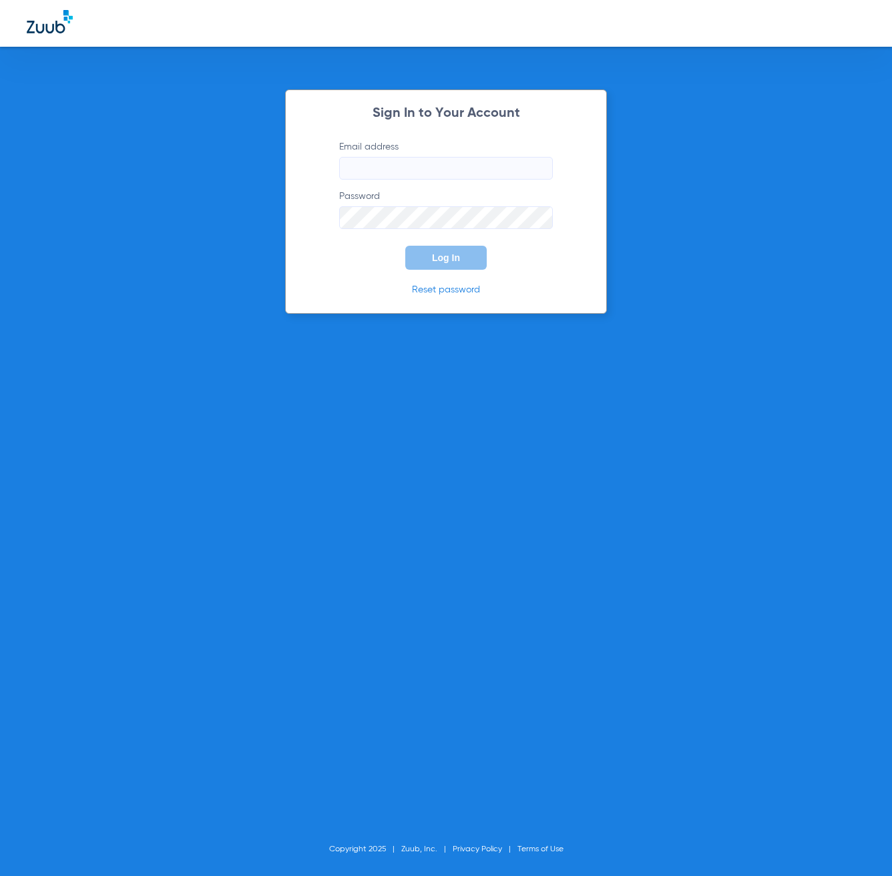
click at [379, 161] on input "Email address" at bounding box center [446, 168] width 214 height 23
type input "[EMAIL_ADDRESS][DOMAIN_NAME]"
click at [435, 262] on span "Log In" at bounding box center [446, 257] width 28 height 11
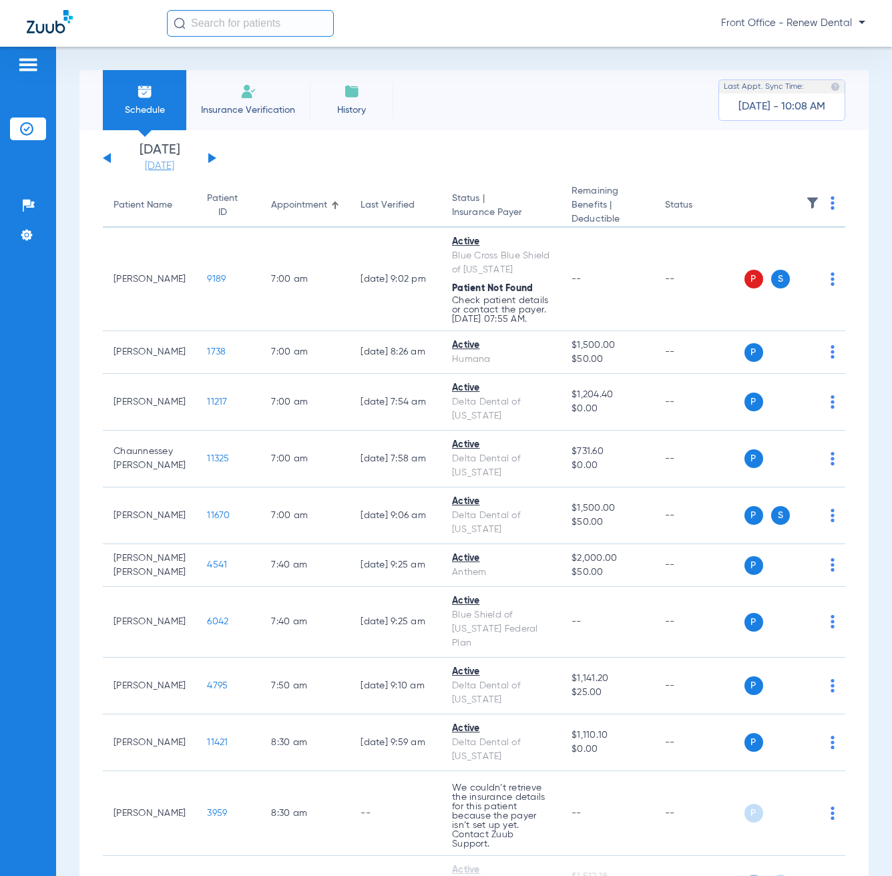
click at [176, 160] on link "[DATE]" at bounding box center [159, 166] width 80 height 13
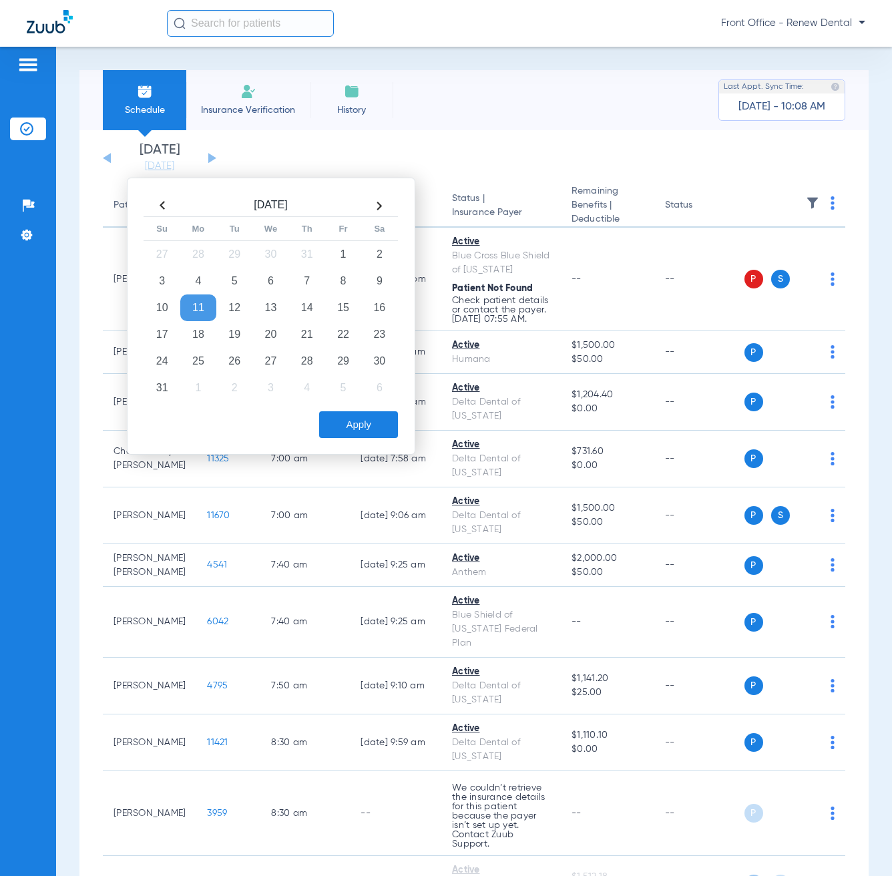
click at [363, 154] on app-single-date-navigator "[DATE] [DATE] [DATE] [DATE] [DATE] [DATE] [DATE] [DATE] [DATE] [DATE] [DATE] [D…" at bounding box center [474, 158] width 742 height 29
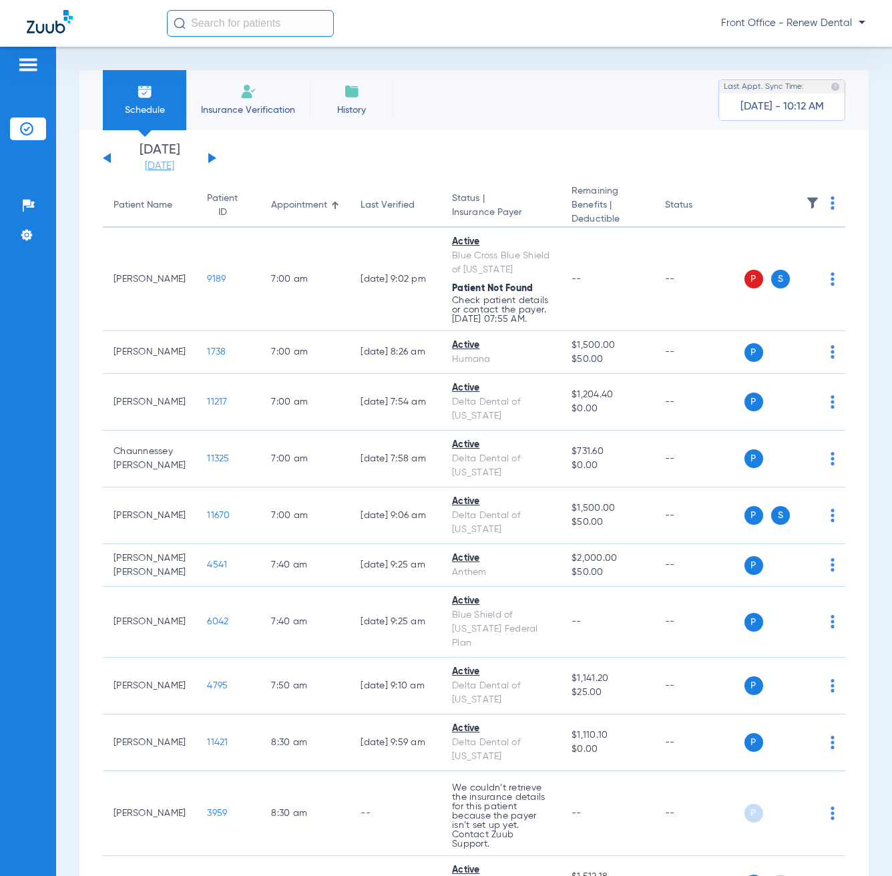
click at [158, 169] on link "[DATE]" at bounding box center [159, 166] width 80 height 13
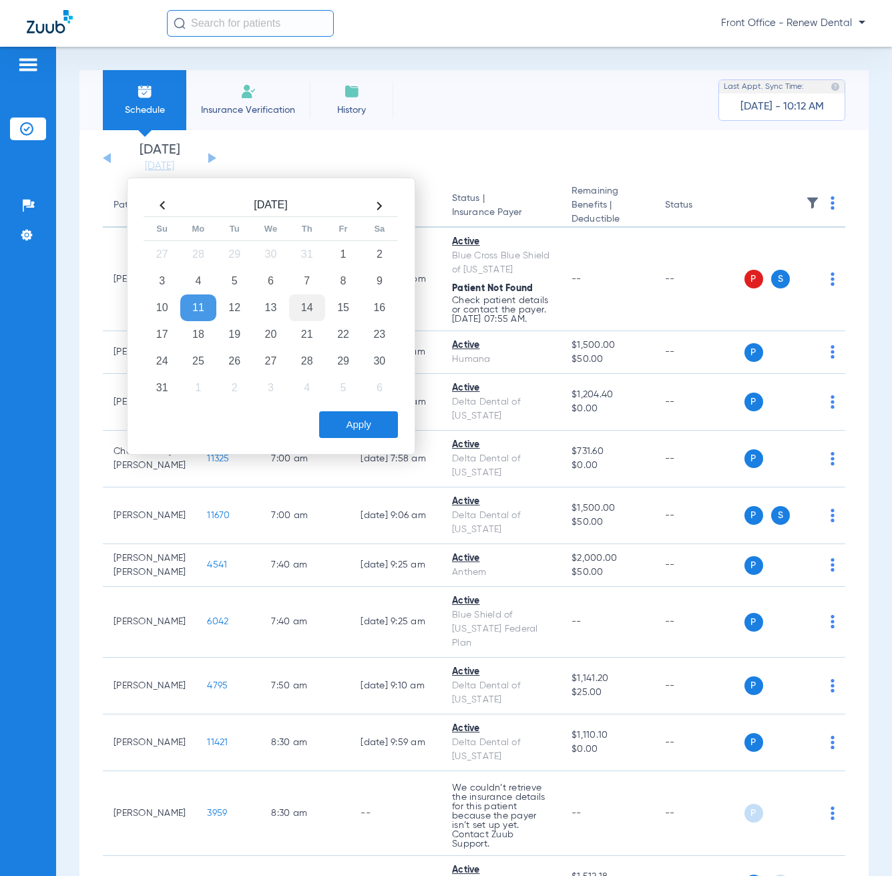
click at [300, 310] on td "14" at bounding box center [307, 307] width 36 height 27
click at [367, 429] on button "Apply" at bounding box center [358, 424] width 79 height 27
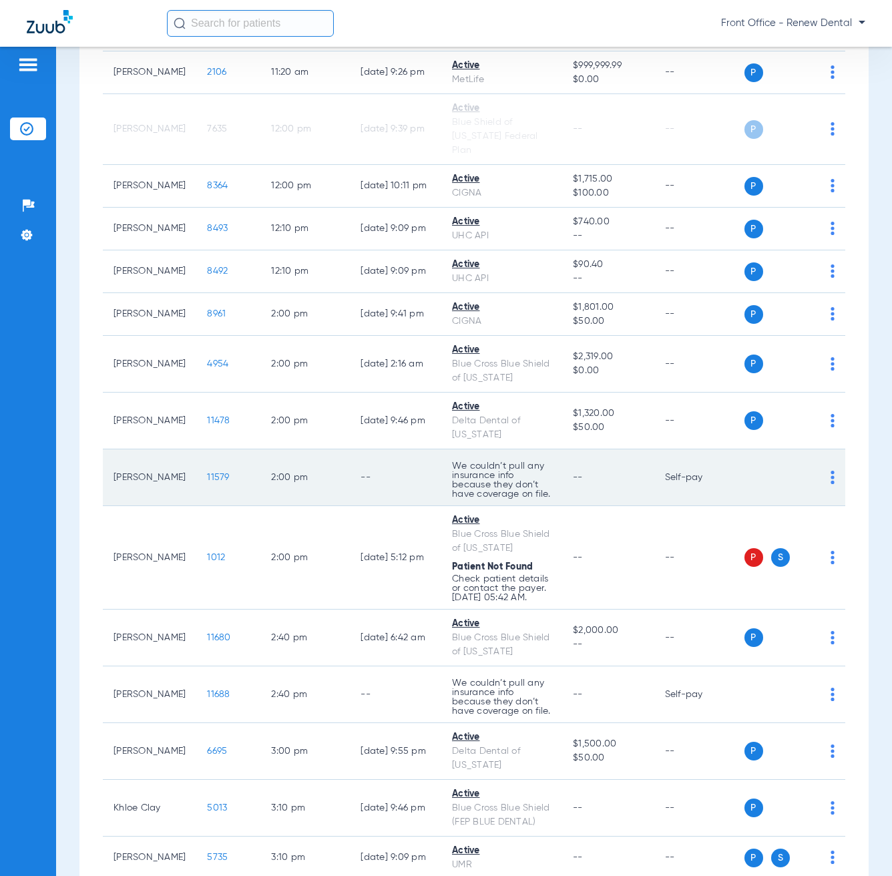
scroll to position [1413, 0]
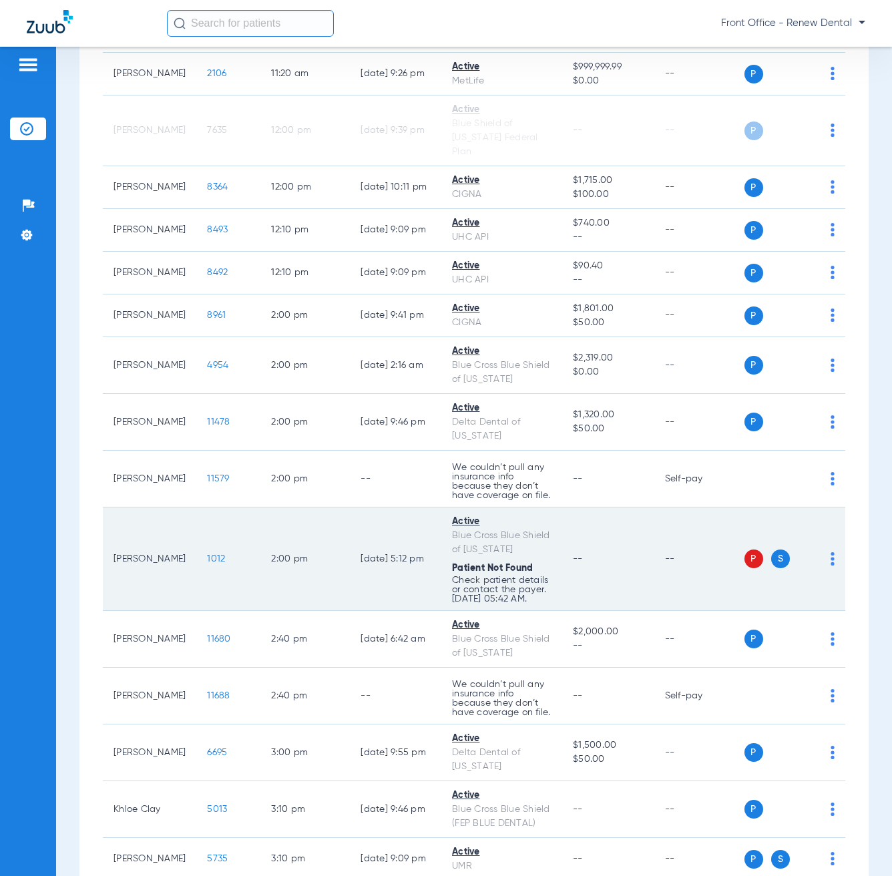
click at [830, 565] on img at bounding box center [832, 558] width 4 height 13
click at [766, 685] on span "Verify Now" at bounding box center [766, 681] width 93 height 9
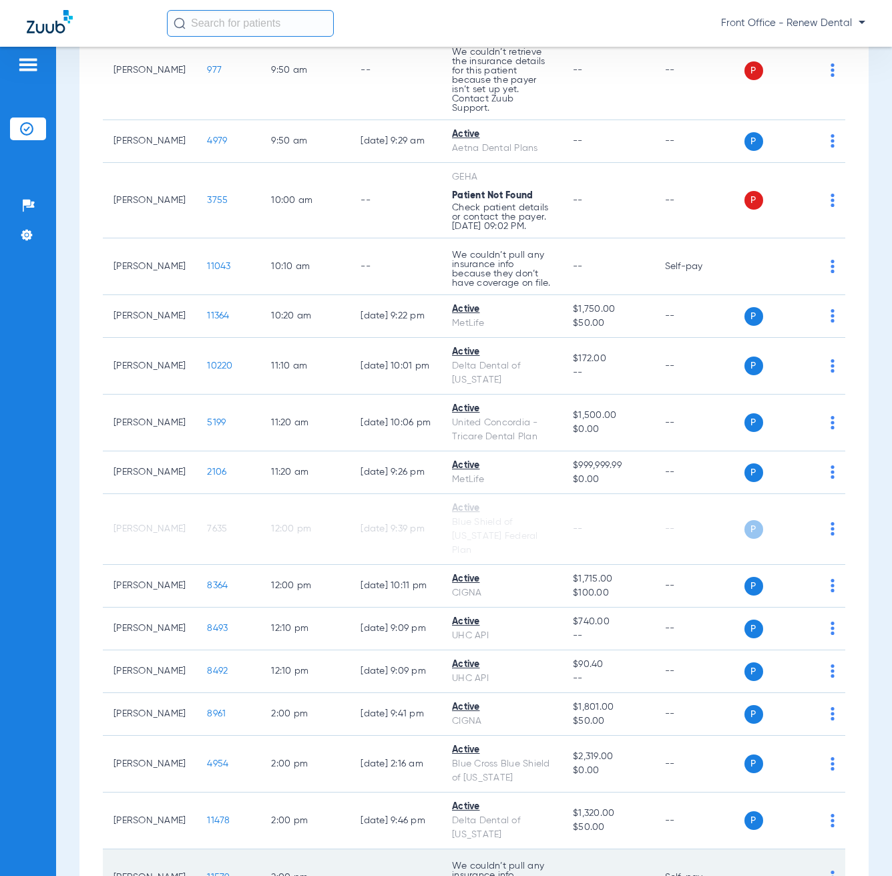
scroll to position [1012, 0]
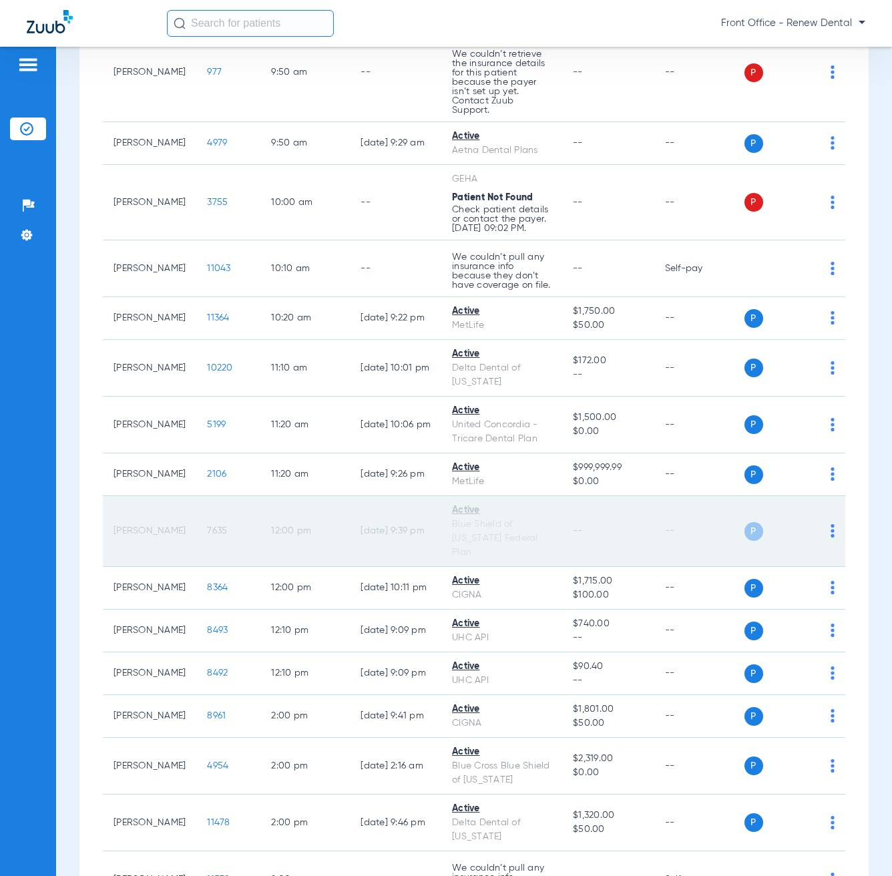
click at [830, 537] on img at bounding box center [832, 530] width 4 height 13
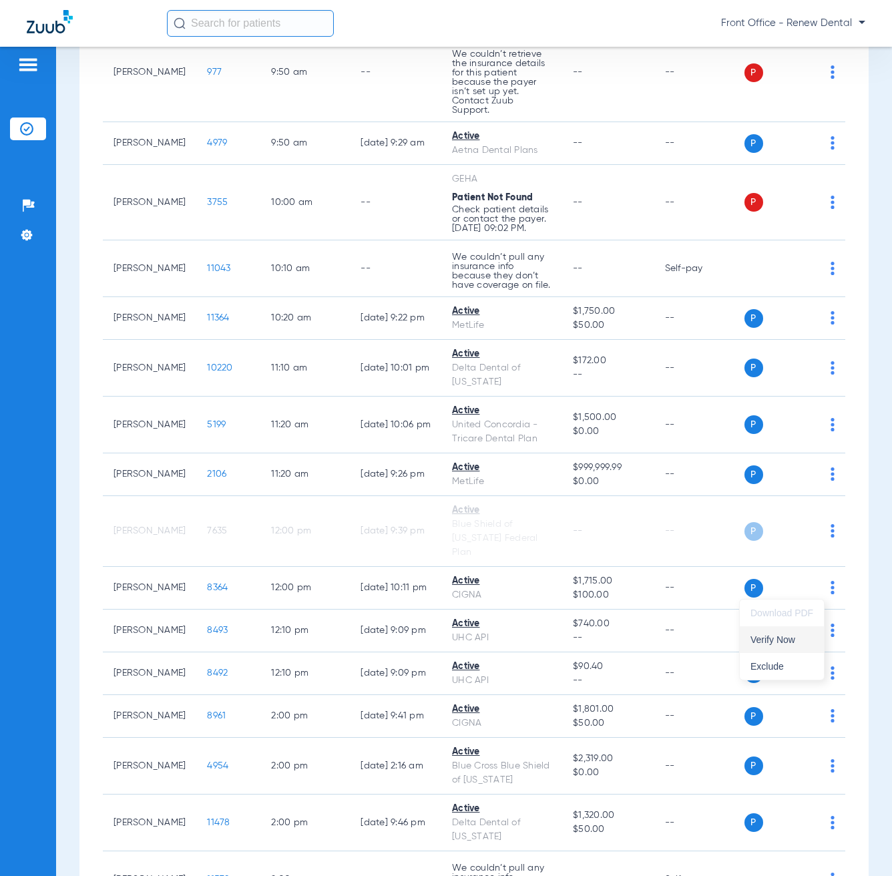
click at [773, 644] on span "Verify Now" at bounding box center [781, 639] width 63 height 9
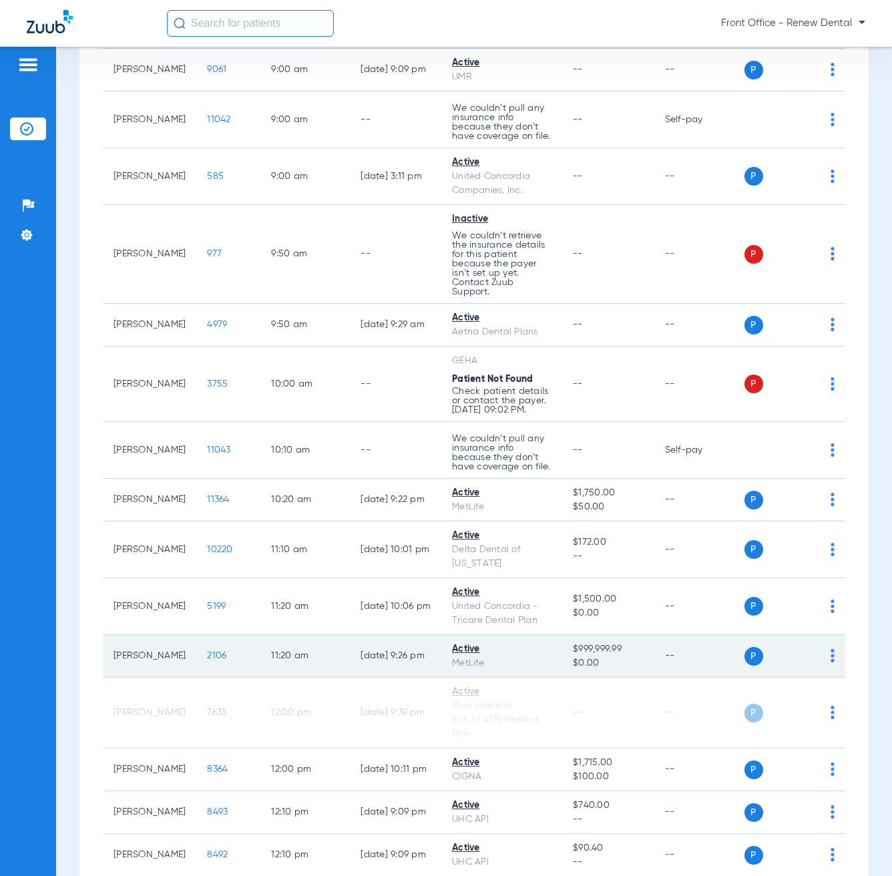
scroll to position [812, 0]
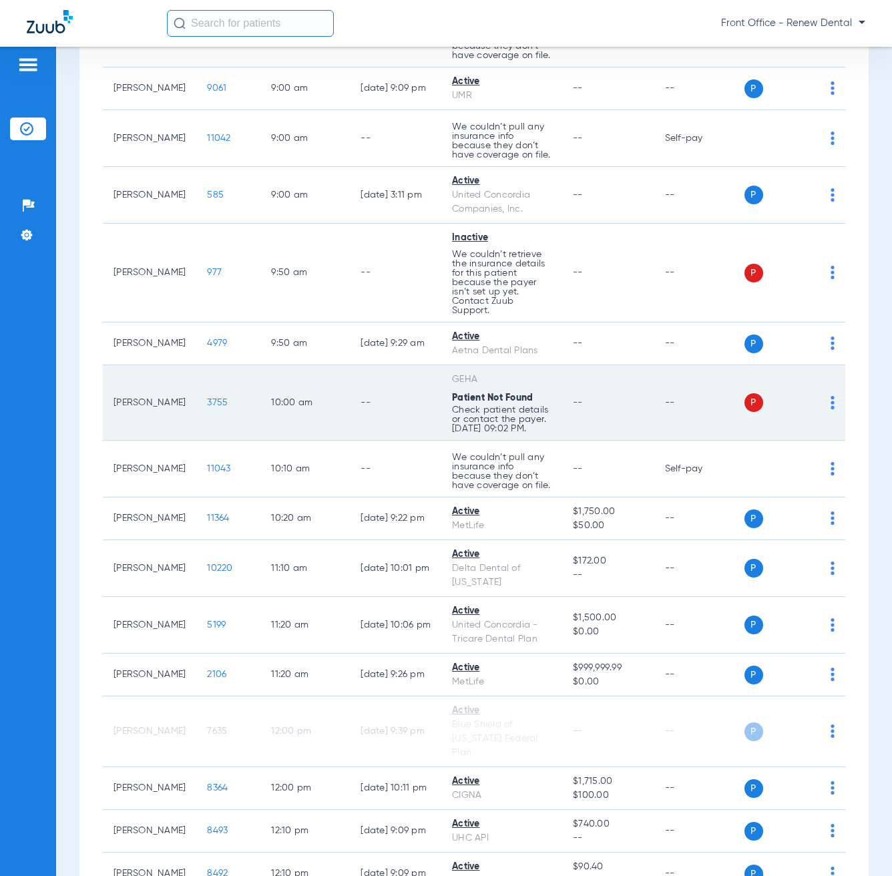
click at [816, 412] on div "P S" at bounding box center [789, 402] width 91 height 19
click at [830, 409] on img at bounding box center [832, 402] width 4 height 13
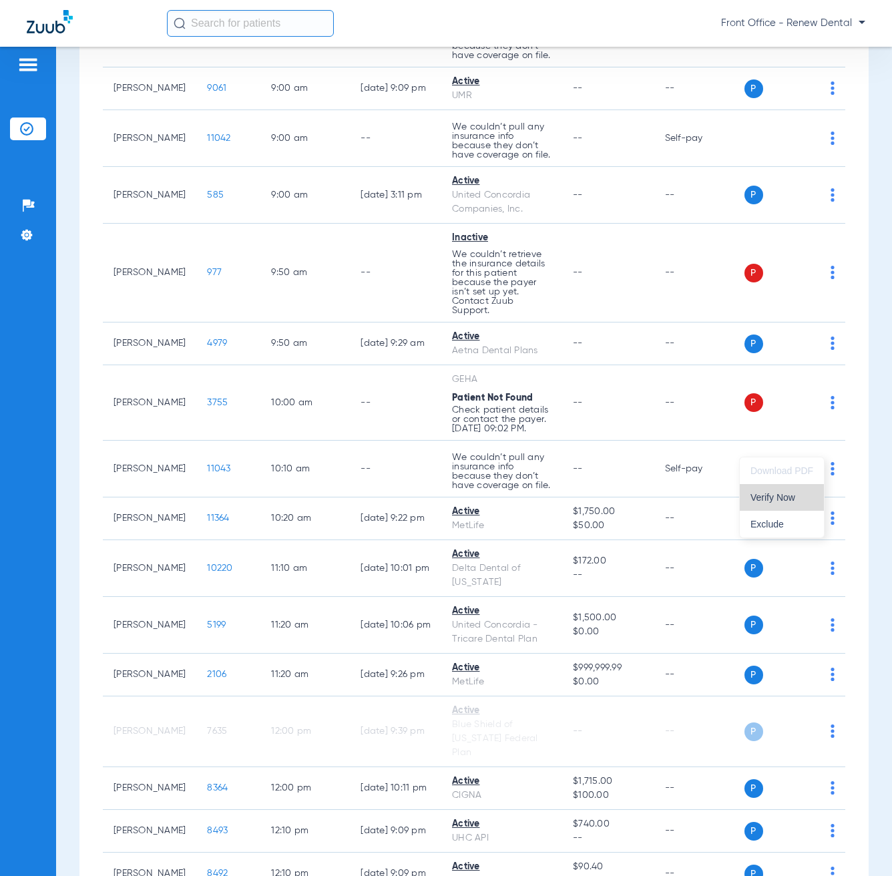
click at [763, 502] on span "Verify Now" at bounding box center [781, 497] width 63 height 9
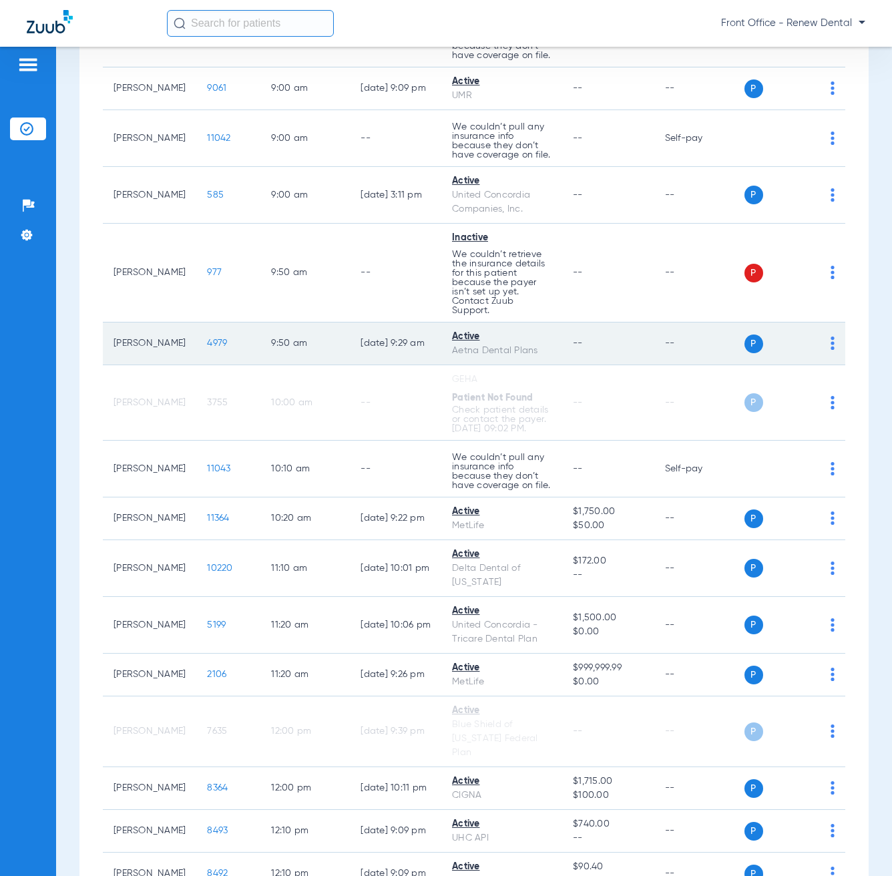
click at [831, 365] on td "P S" at bounding box center [794, 343] width 101 height 43
click at [830, 350] on img at bounding box center [832, 342] width 4 height 13
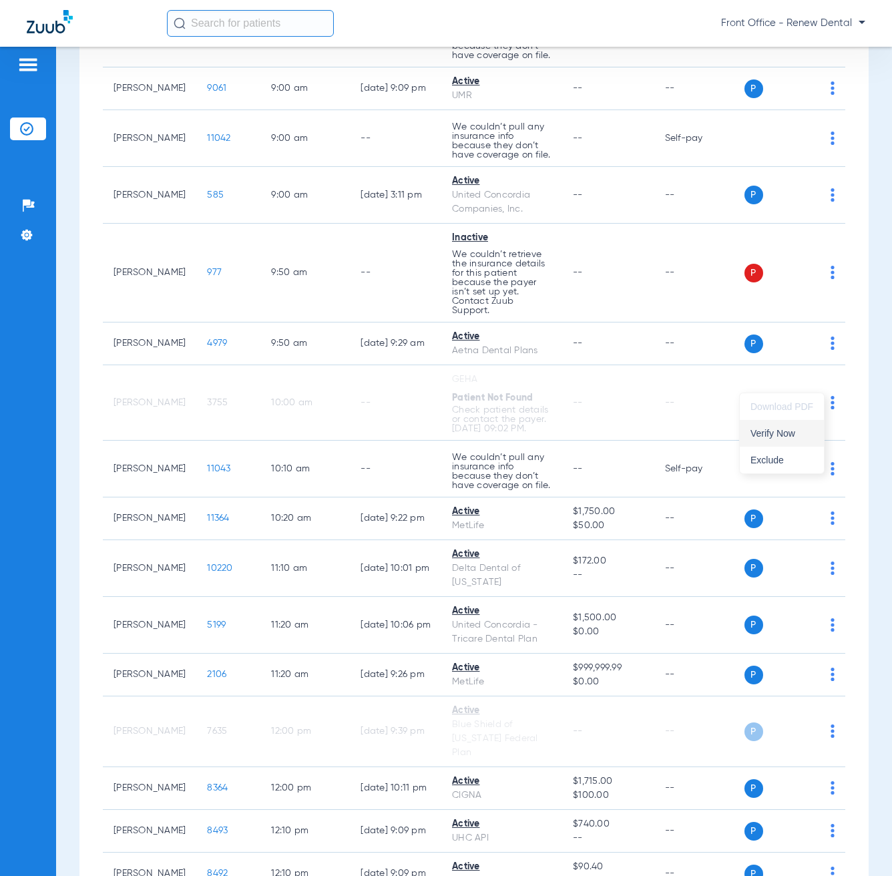
click at [781, 433] on span "Verify Now" at bounding box center [781, 433] width 63 height 9
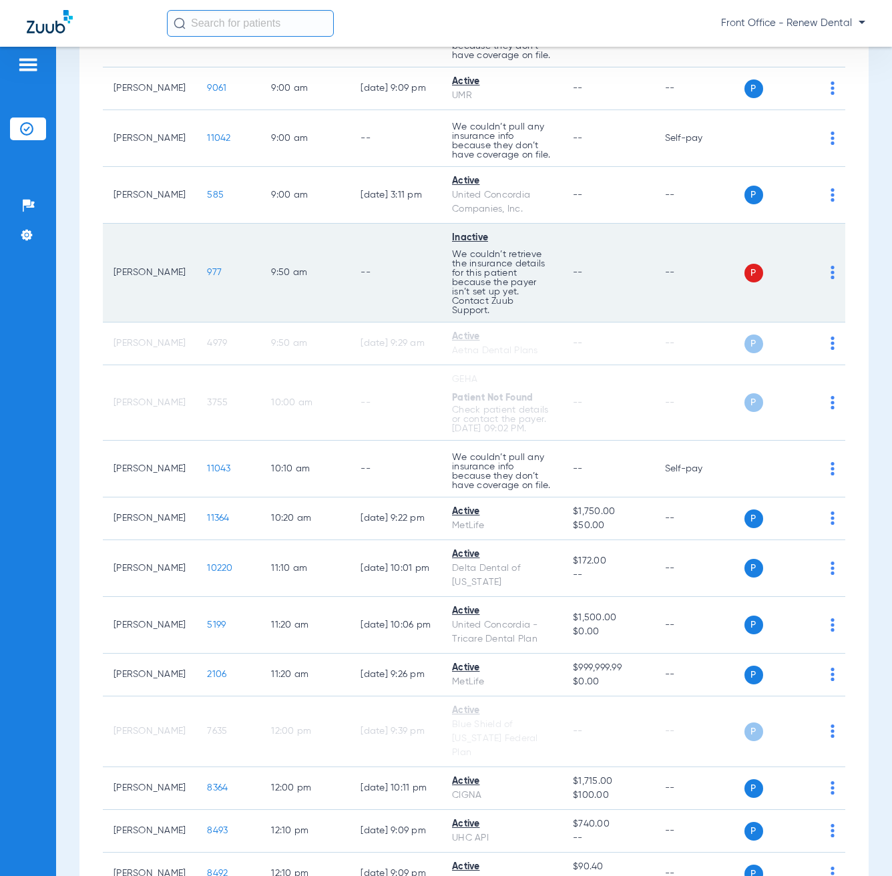
click at [830, 279] on img at bounding box center [832, 272] width 4 height 13
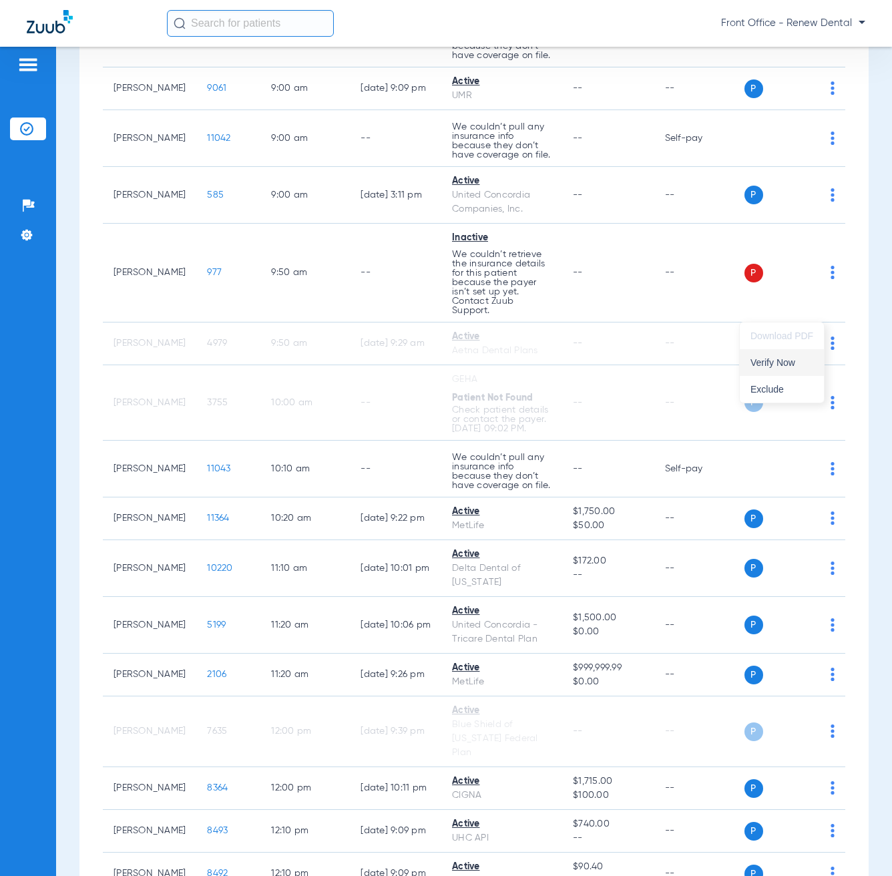
click at [786, 363] on span "Verify Now" at bounding box center [781, 362] width 63 height 9
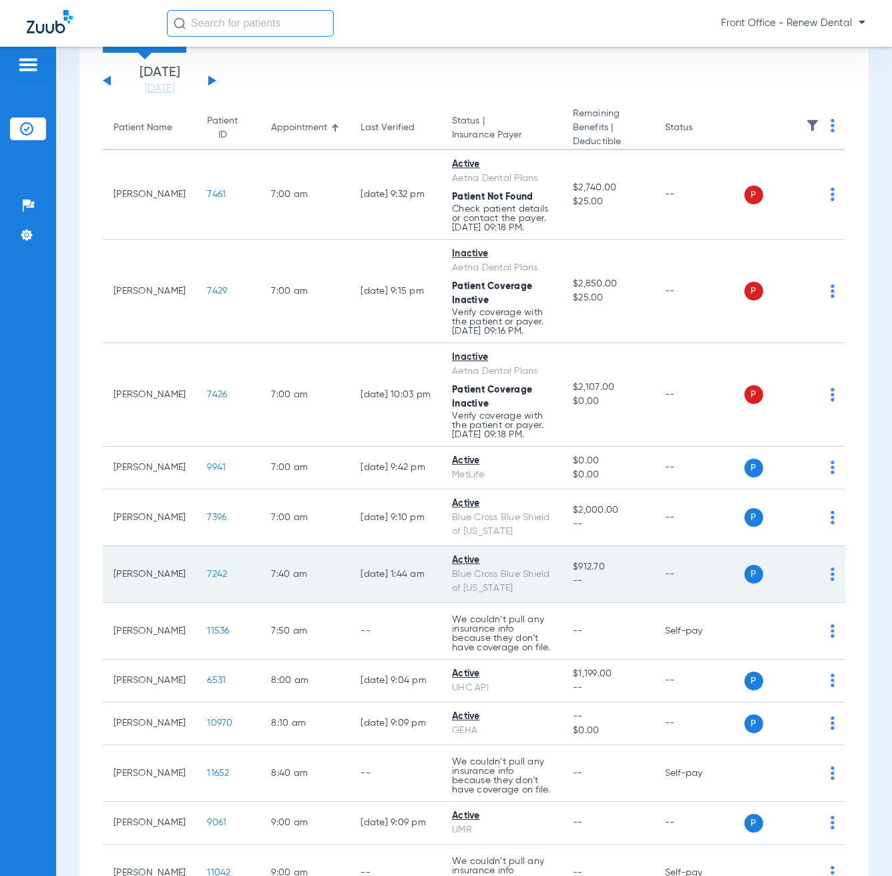
scroll to position [11, 0]
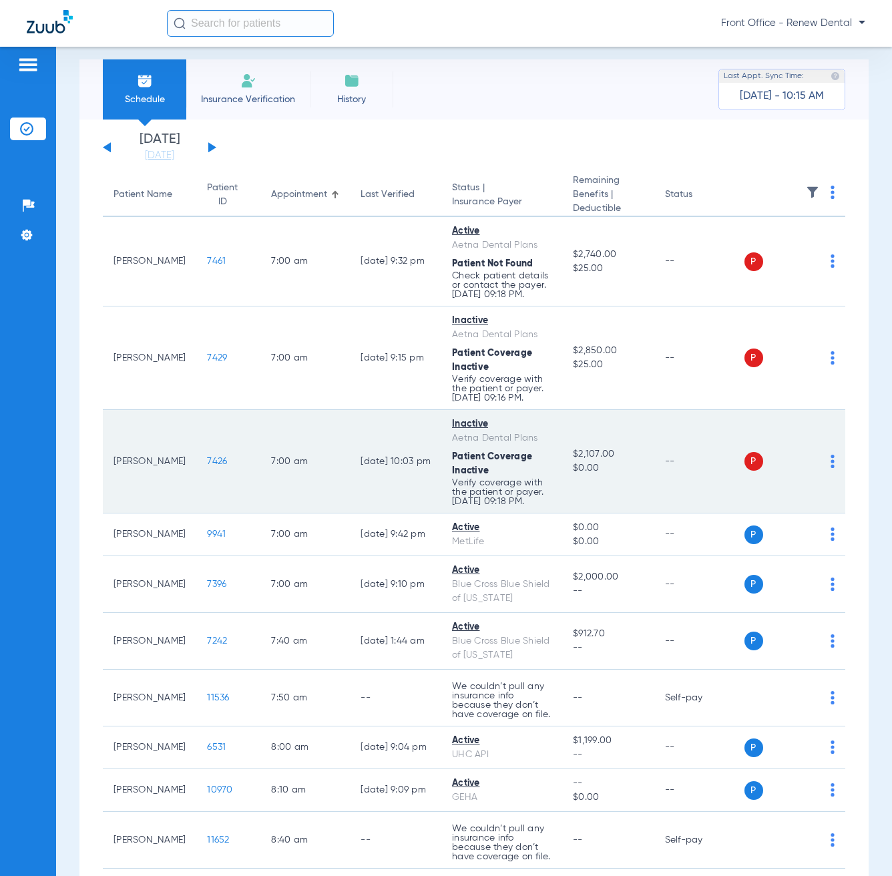
click at [830, 468] on img at bounding box center [832, 461] width 4 height 13
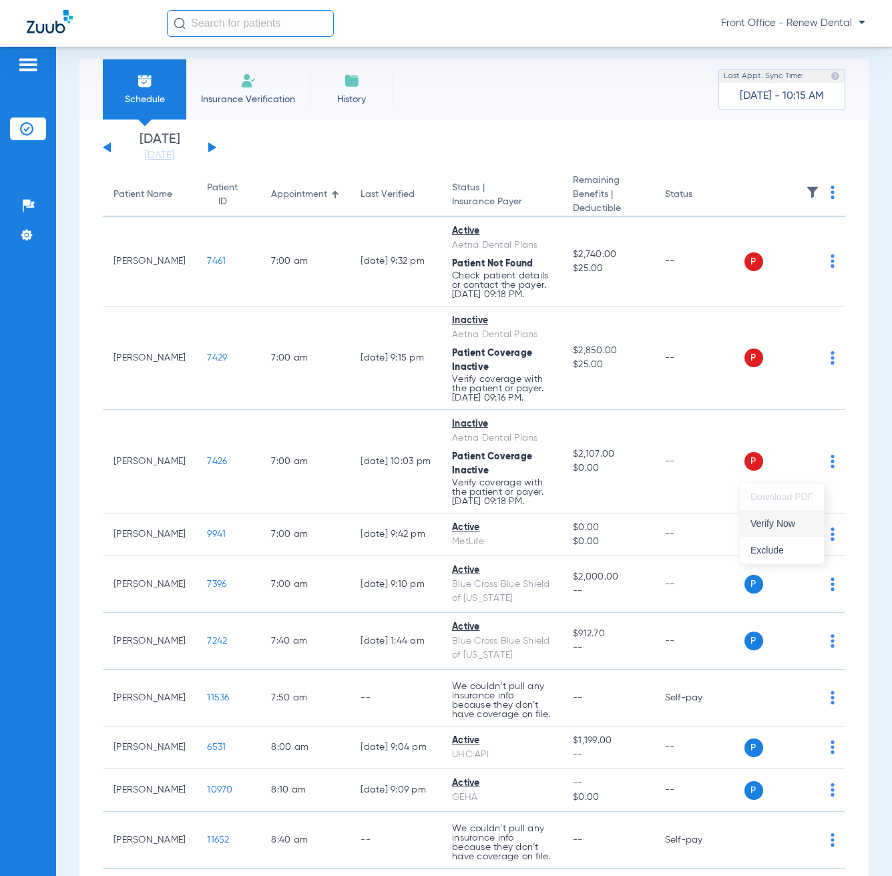
click at [772, 528] on span "Verify Now" at bounding box center [781, 523] width 63 height 9
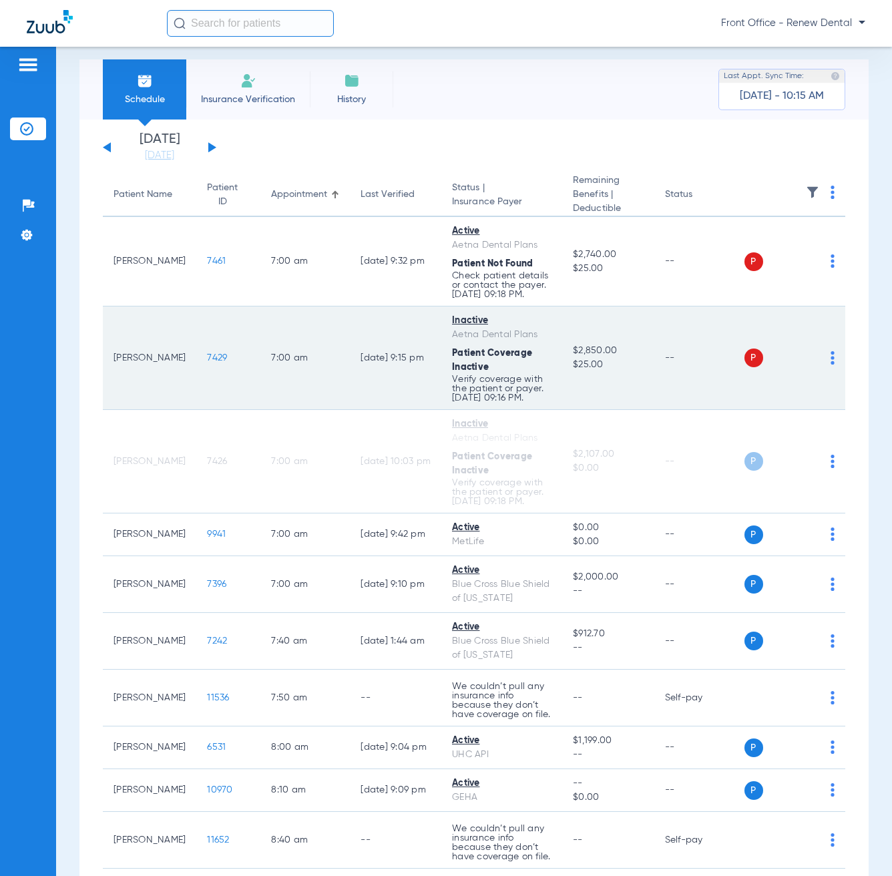
click at [824, 367] on td "P S" at bounding box center [794, 357] width 101 height 103
click at [820, 366] on div "P S" at bounding box center [789, 357] width 91 height 19
click at [830, 365] on img at bounding box center [832, 357] width 4 height 13
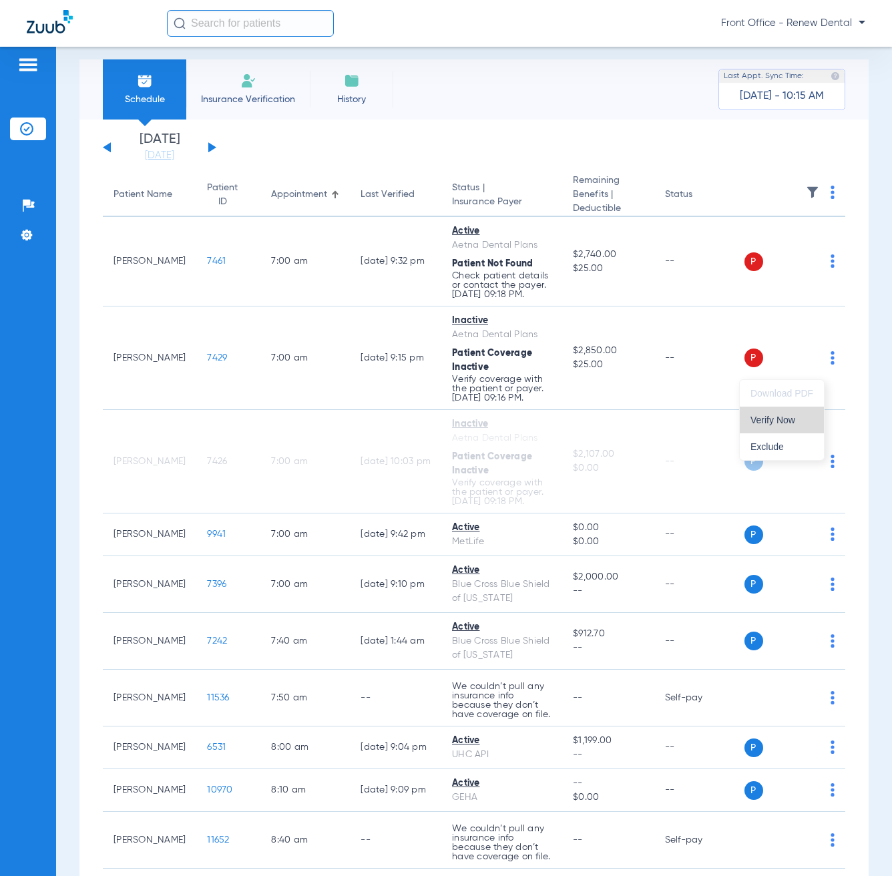
click at [766, 430] on button "Verify Now" at bounding box center [782, 420] width 84 height 27
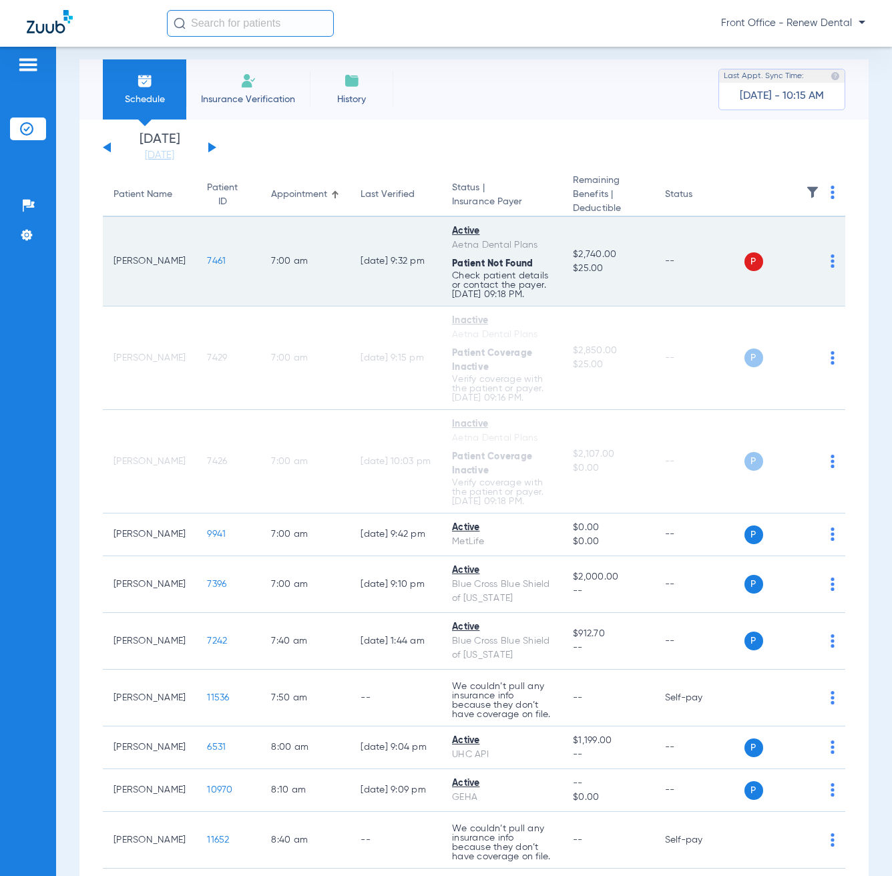
click at [818, 267] on div "P S" at bounding box center [789, 261] width 91 height 19
click at [830, 267] on img at bounding box center [832, 260] width 4 height 13
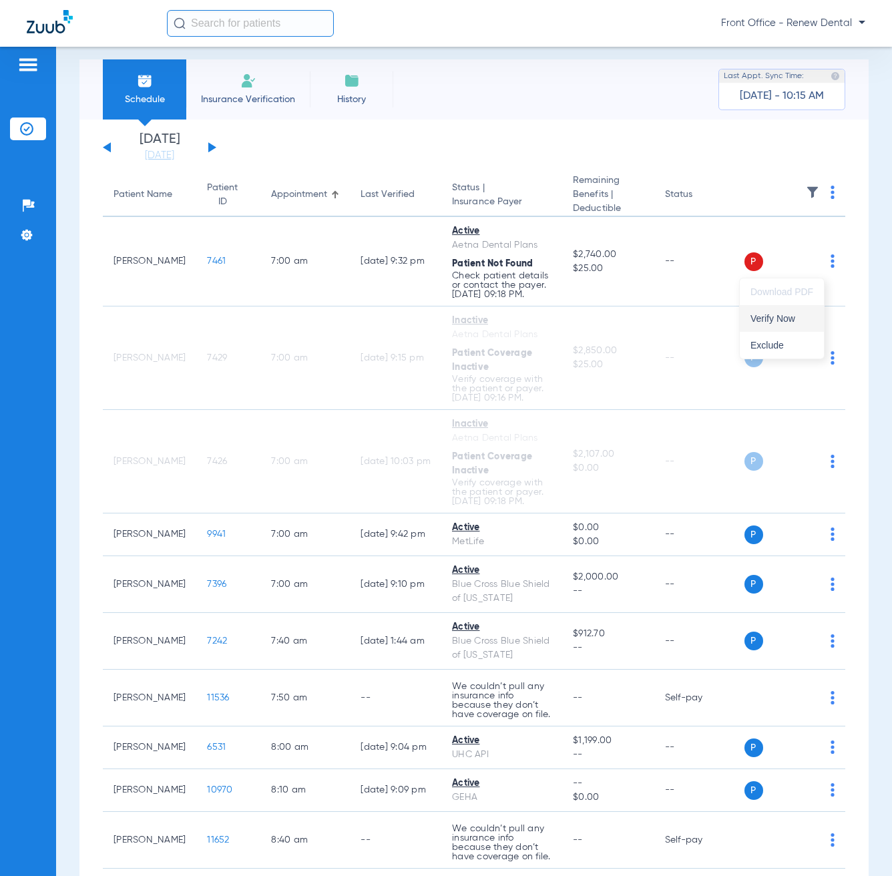
click at [764, 319] on span "Verify Now" at bounding box center [781, 318] width 63 height 9
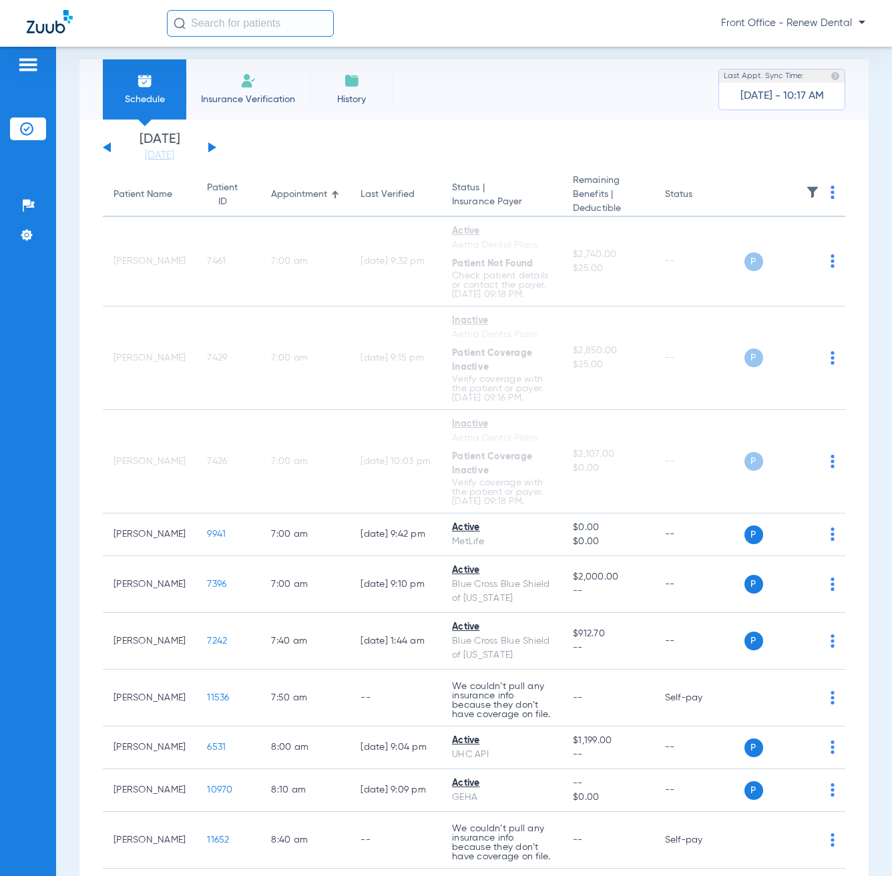
drag, startPoint x: 526, startPoint y: 19, endPoint x: 536, endPoint y: 35, distance: 18.9
click at [534, 34] on div "Front Office - Renew Dental" at bounding box center [516, 23] width 698 height 27
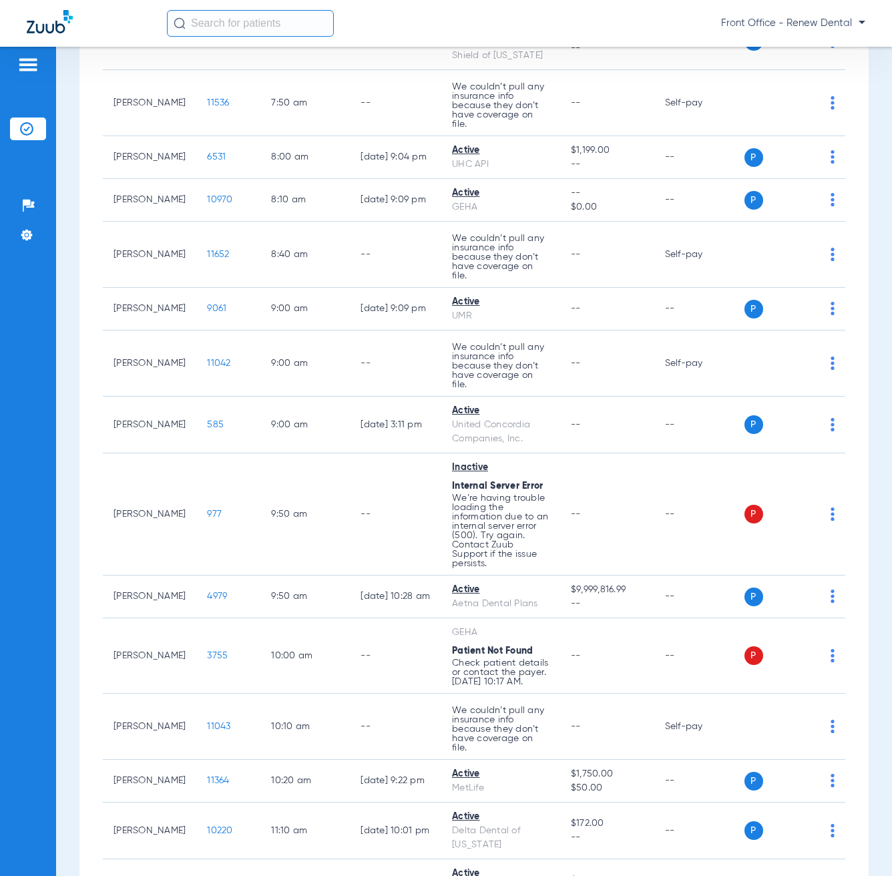
scroll to position [668, 0]
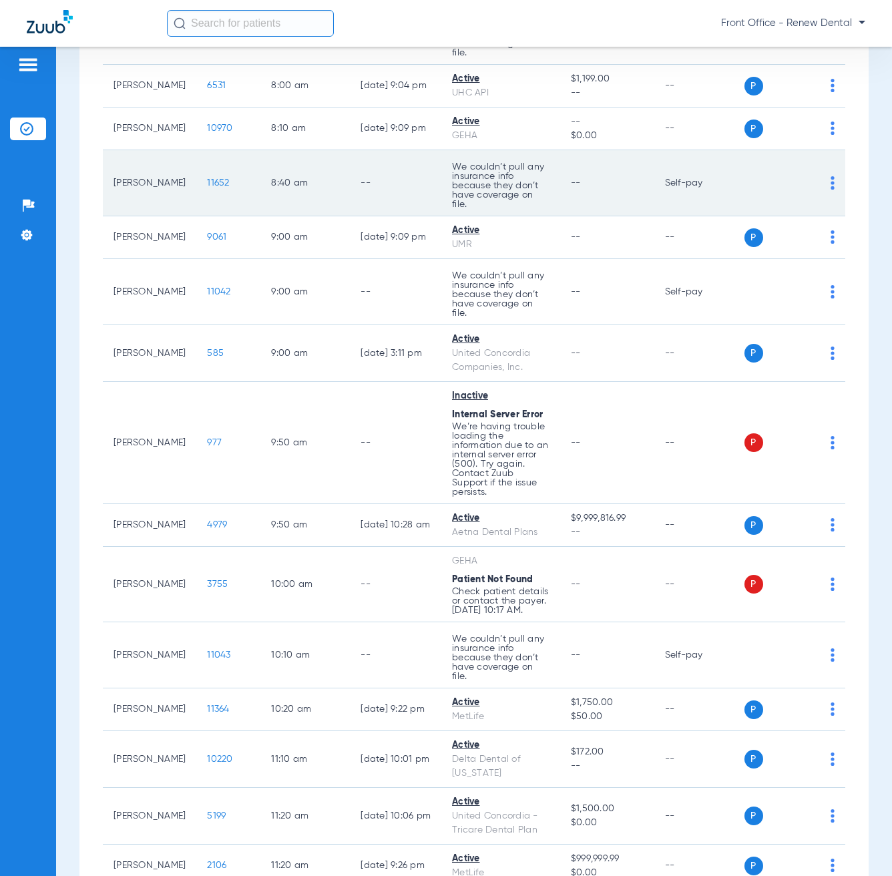
click at [356, 200] on td "--" at bounding box center [395, 183] width 91 height 66
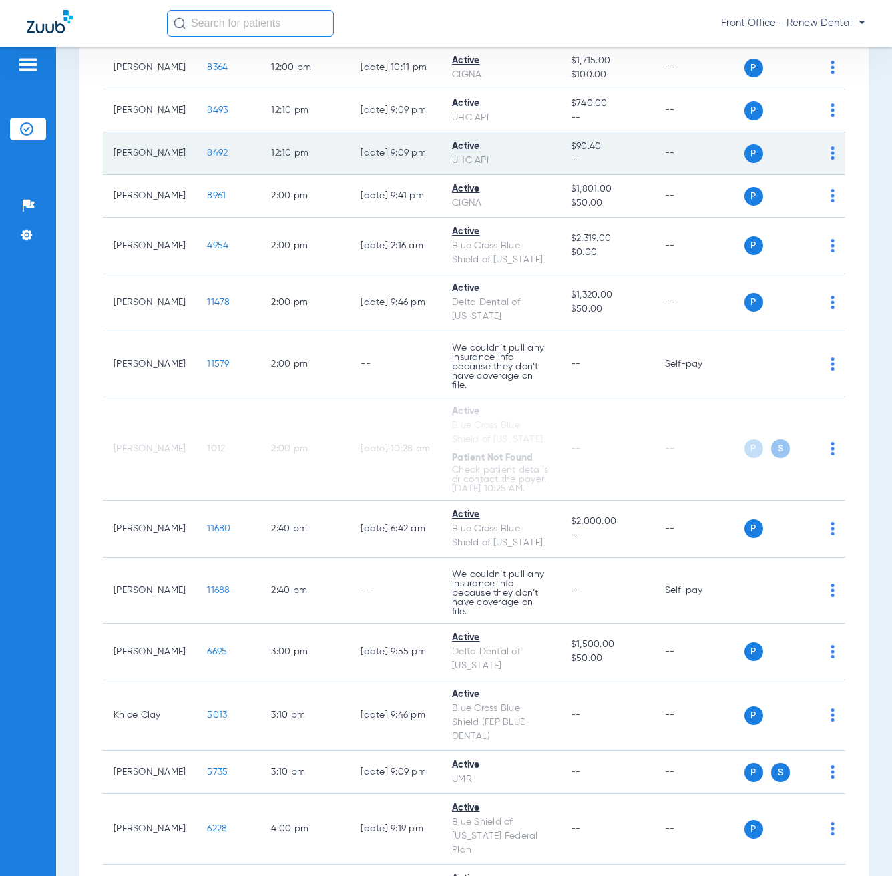
scroll to position [1602, 0]
